Goal: Task Accomplishment & Management: Manage account settings

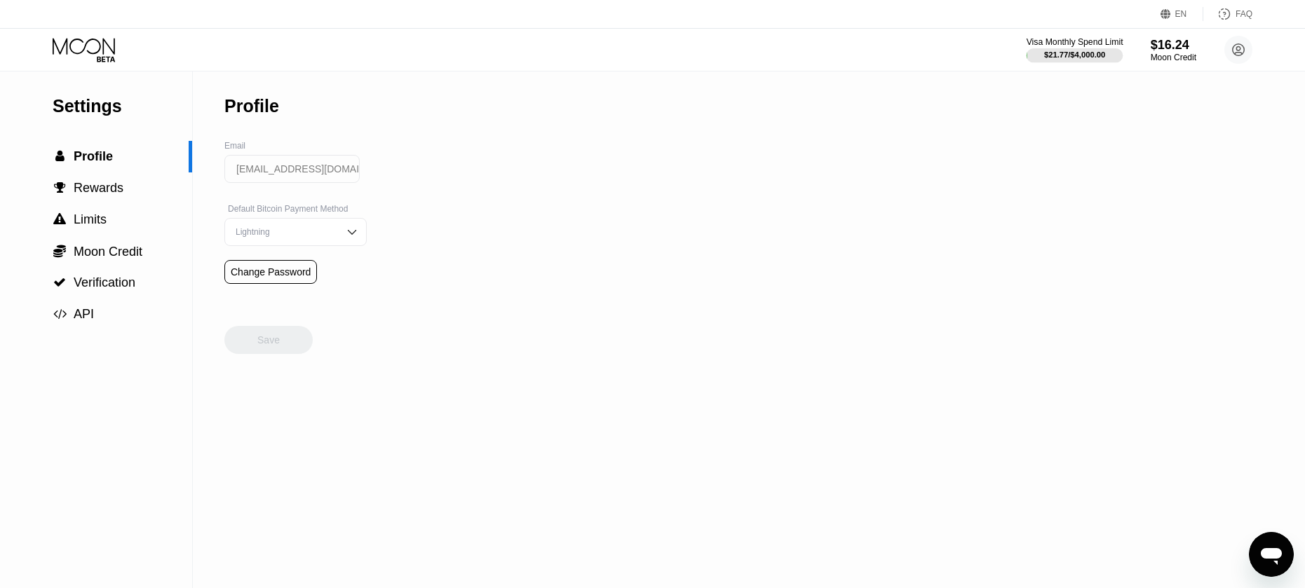
click at [1072, 56] on div "$21.77 / $4,000.00" at bounding box center [1074, 54] width 61 height 8
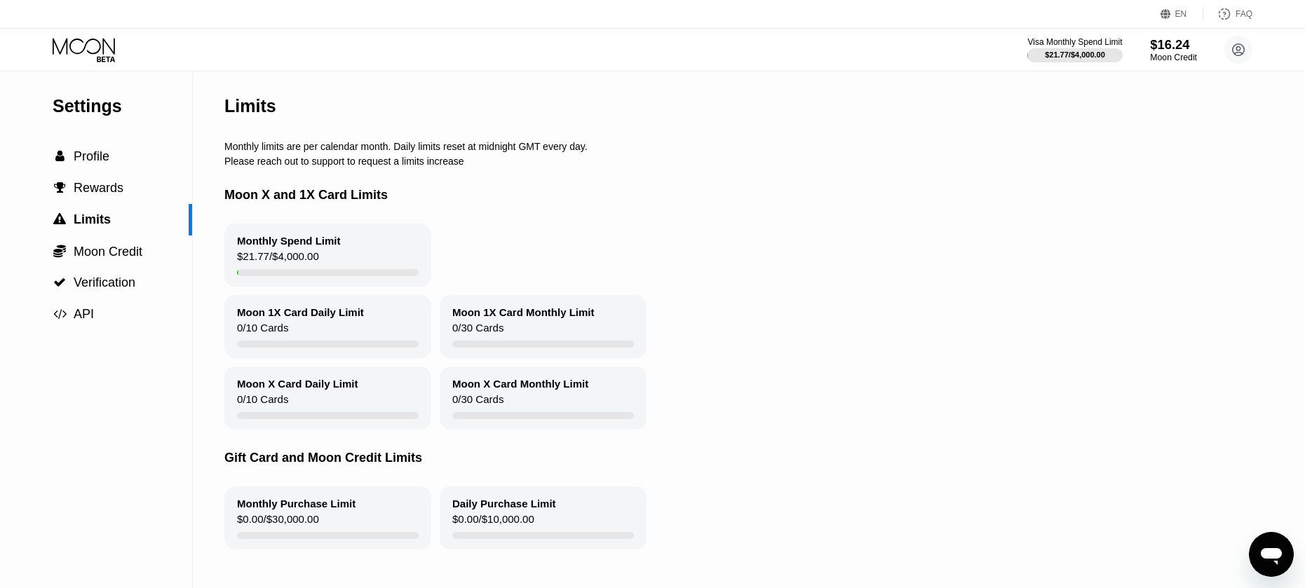
click at [1165, 50] on div "$16.24" at bounding box center [1173, 44] width 47 height 15
